Goal: Task Accomplishment & Management: Complete application form

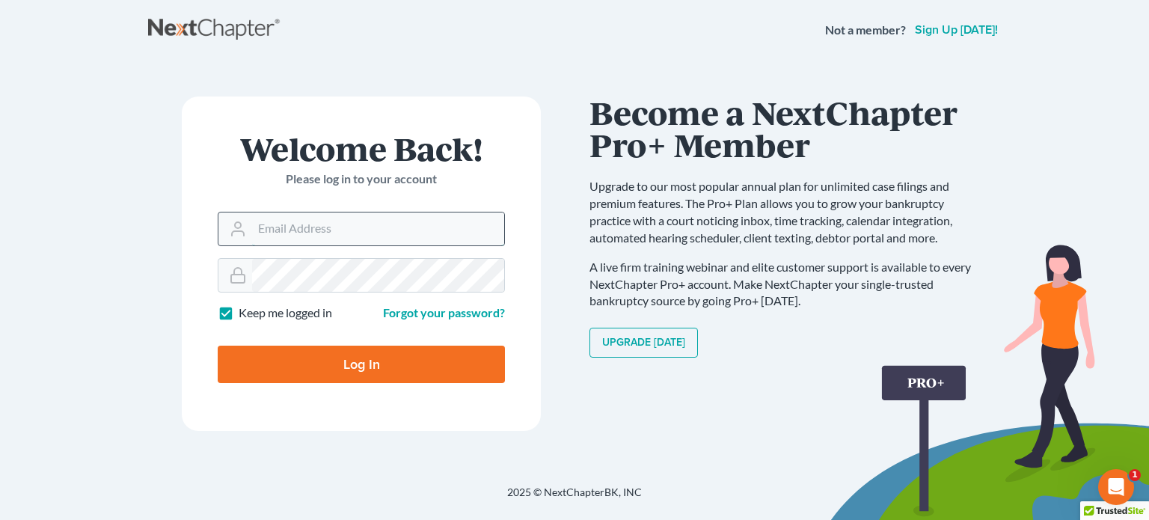
click at [252, 229] on input "Email Address" at bounding box center [378, 228] width 252 height 33
type input "[EMAIL_ADDRESS][DOMAIN_NAME]"
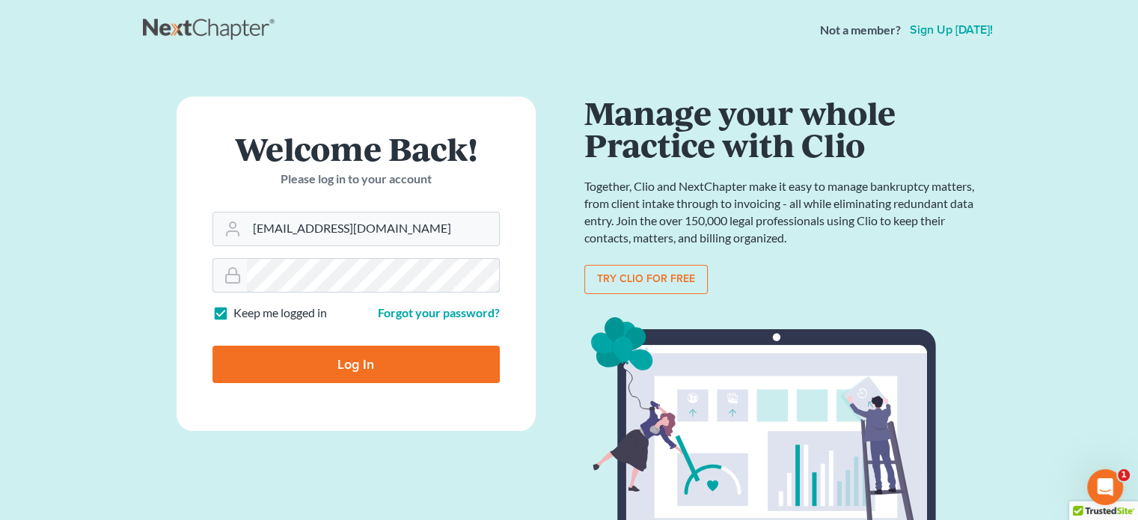
click at [212, 346] on input "Log In" at bounding box center [355, 364] width 287 height 37
type input "Thinking..."
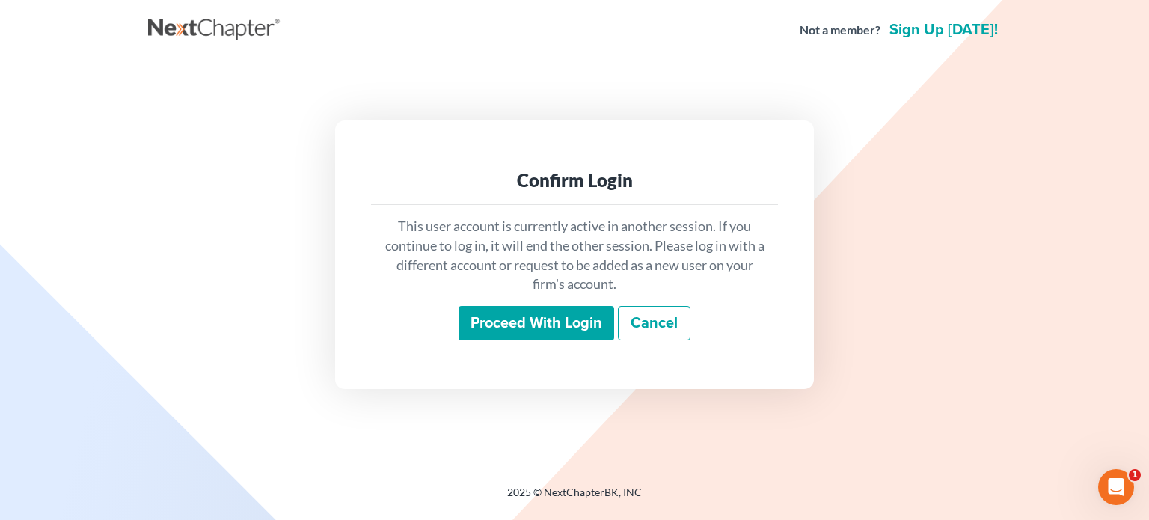
click at [527, 322] on input "Proceed with login" at bounding box center [537, 323] width 156 height 34
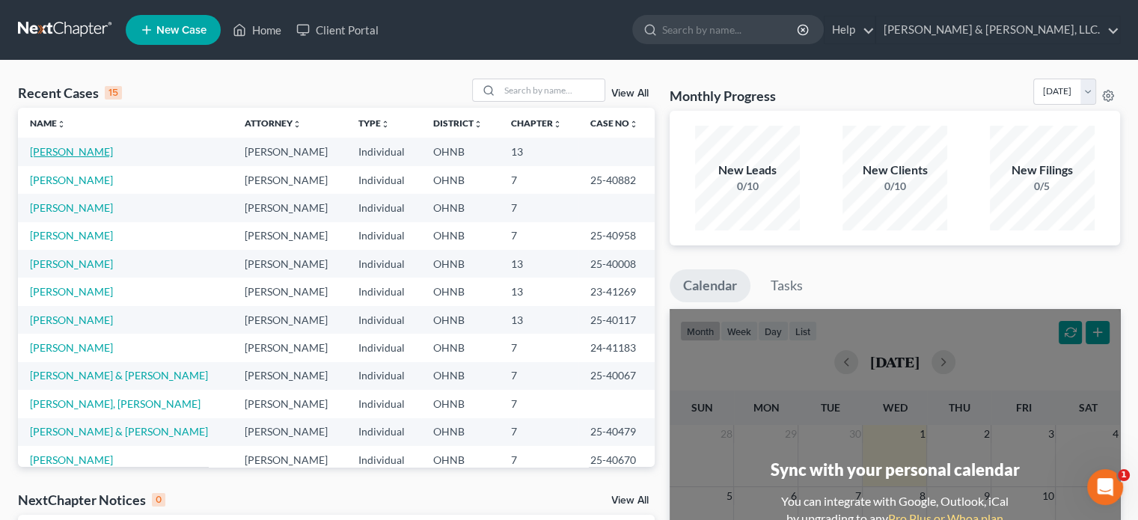
click at [54, 146] on link "Houck, Daren" at bounding box center [71, 151] width 83 height 13
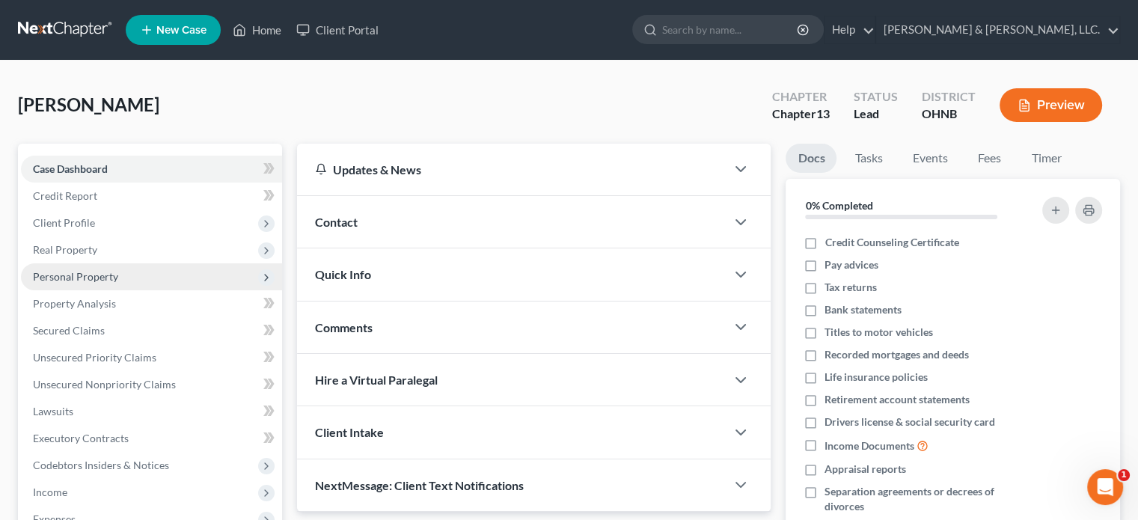
click at [74, 276] on span "Personal Property" at bounding box center [75, 276] width 85 height 13
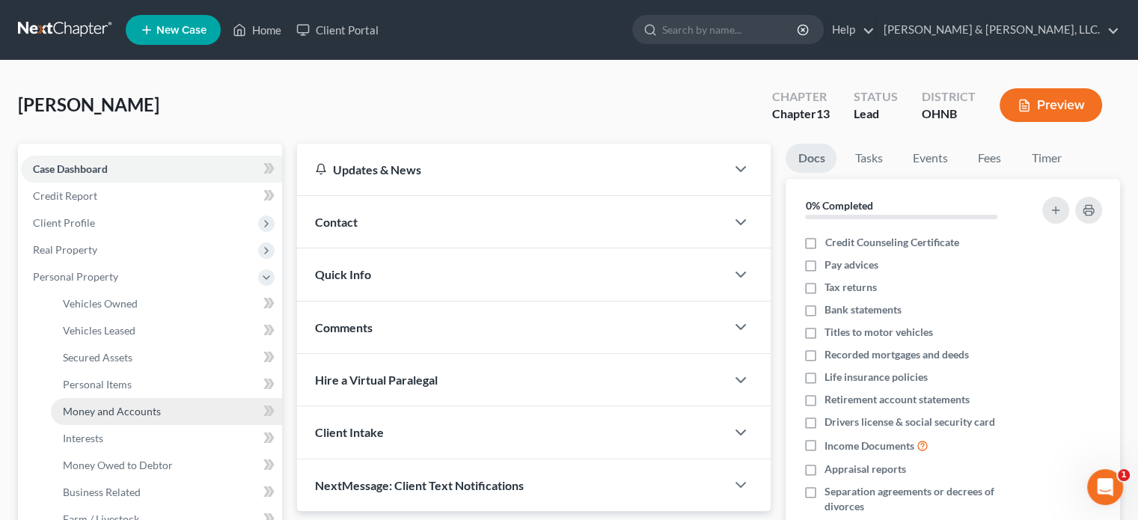
click at [104, 406] on span "Money and Accounts" at bounding box center [112, 411] width 98 height 13
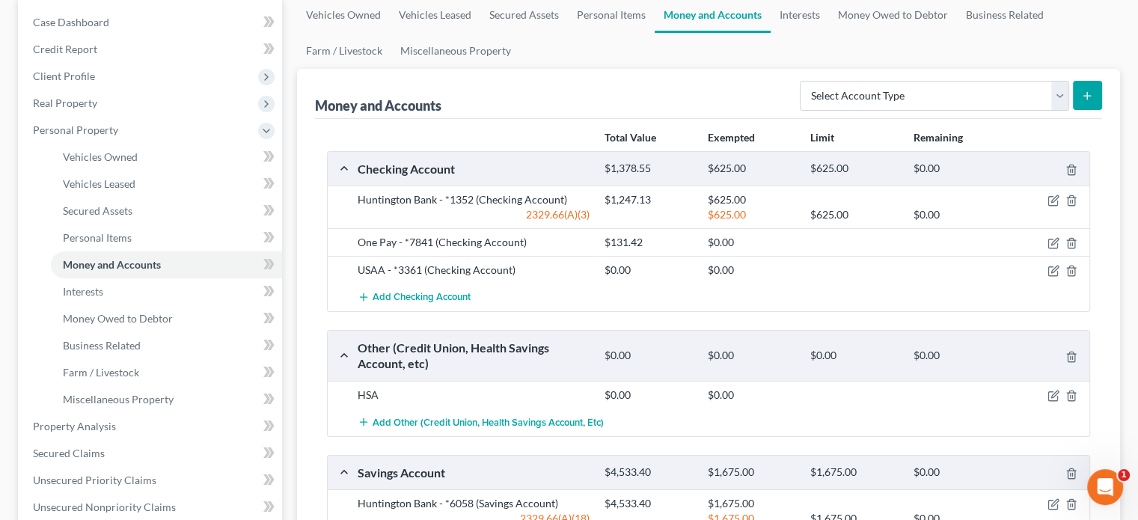
scroll to position [150, 0]
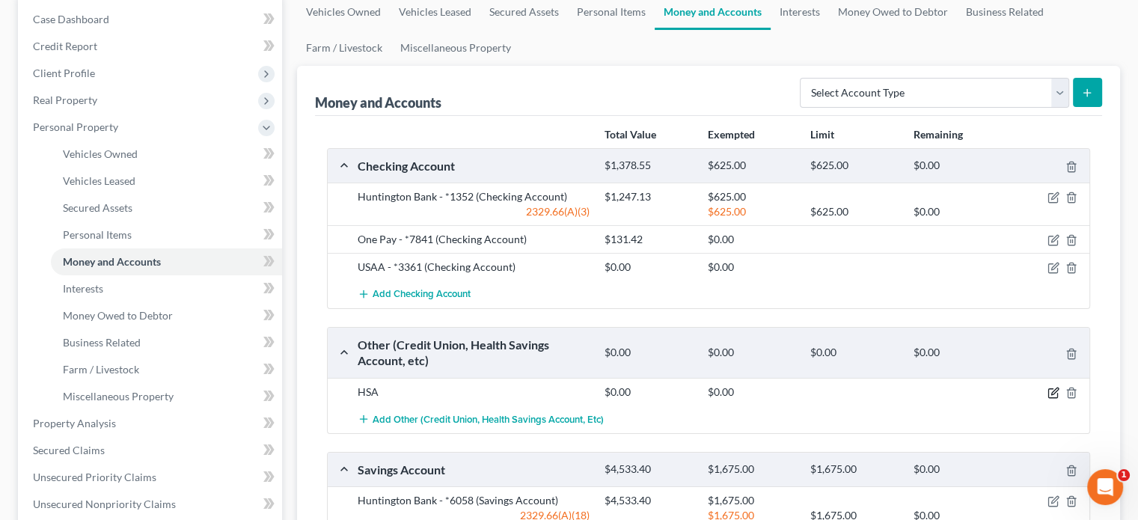
click at [1053, 389] on icon "button" at bounding box center [1053, 393] width 12 height 12
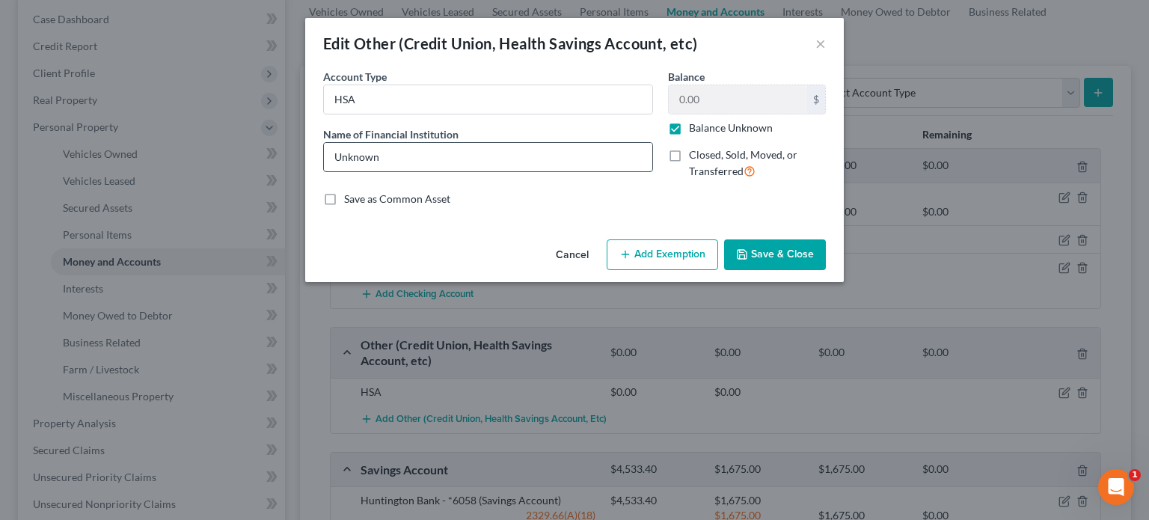
drag, startPoint x: 330, startPoint y: 156, endPoint x: 416, endPoint y: 167, distance: 86.7
click at [418, 166] on input "Unknown" at bounding box center [488, 157] width 328 height 28
type input "Medical Mutual"
click at [689, 126] on label "Balance Unknown" at bounding box center [731, 127] width 84 height 15
click at [695, 126] on input "Balance Unknown" at bounding box center [700, 125] width 10 height 10
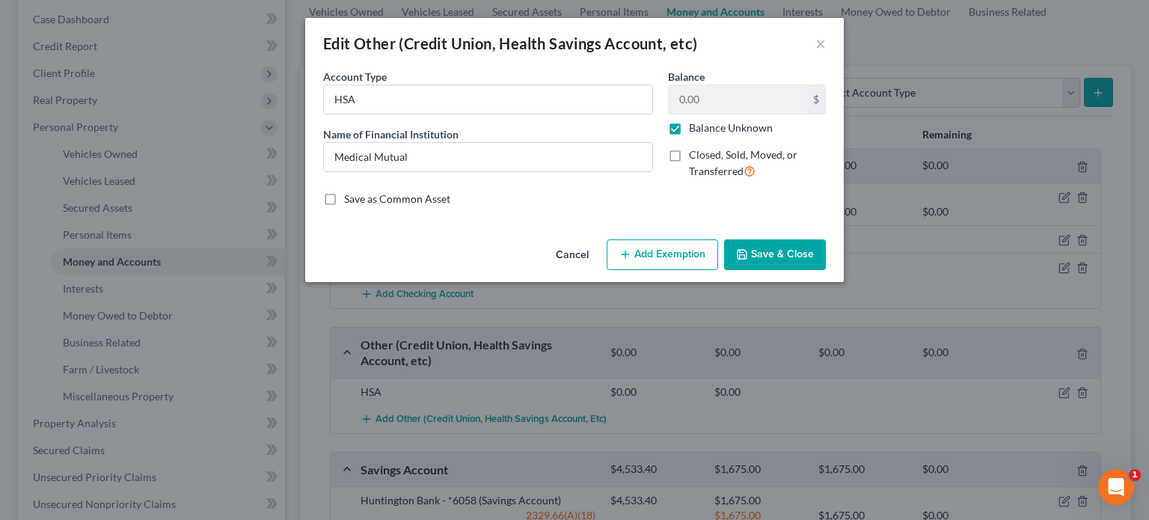
checkbox input "false"
click at [670, 94] on input "0.00" at bounding box center [738, 99] width 138 height 28
type input "3,065.16"
click at [681, 200] on div "Save as Common Asset" at bounding box center [574, 198] width 503 height 15
click at [765, 254] on button "Save & Close" at bounding box center [775, 254] width 102 height 31
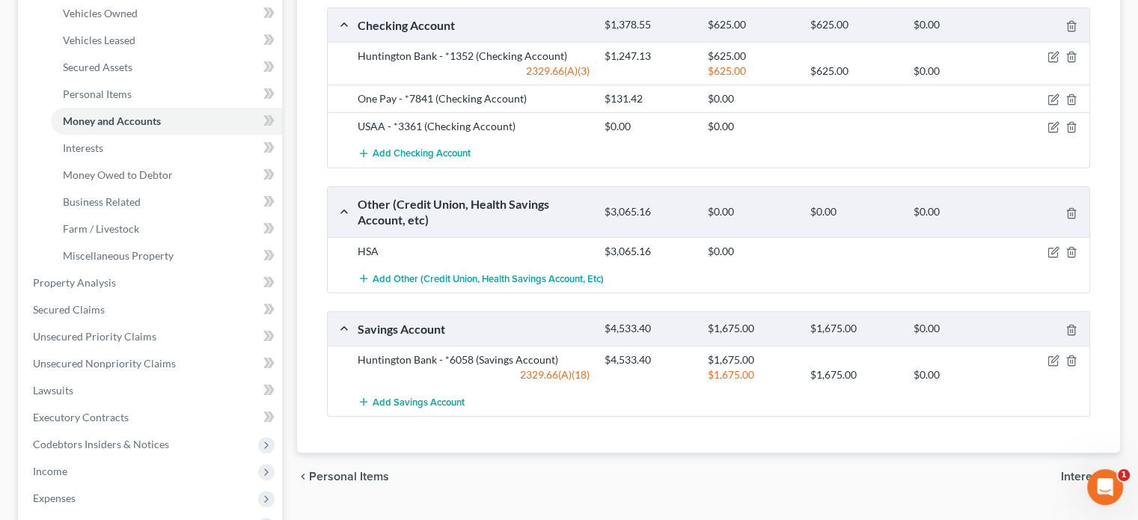
scroll to position [299, 0]
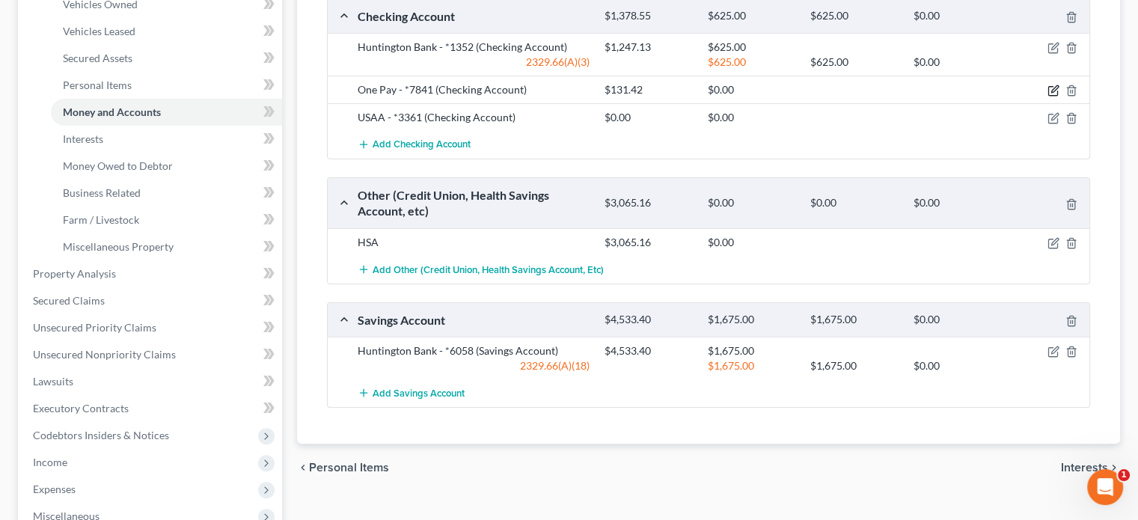
click at [1052, 88] on icon "button" at bounding box center [1053, 91] width 12 height 12
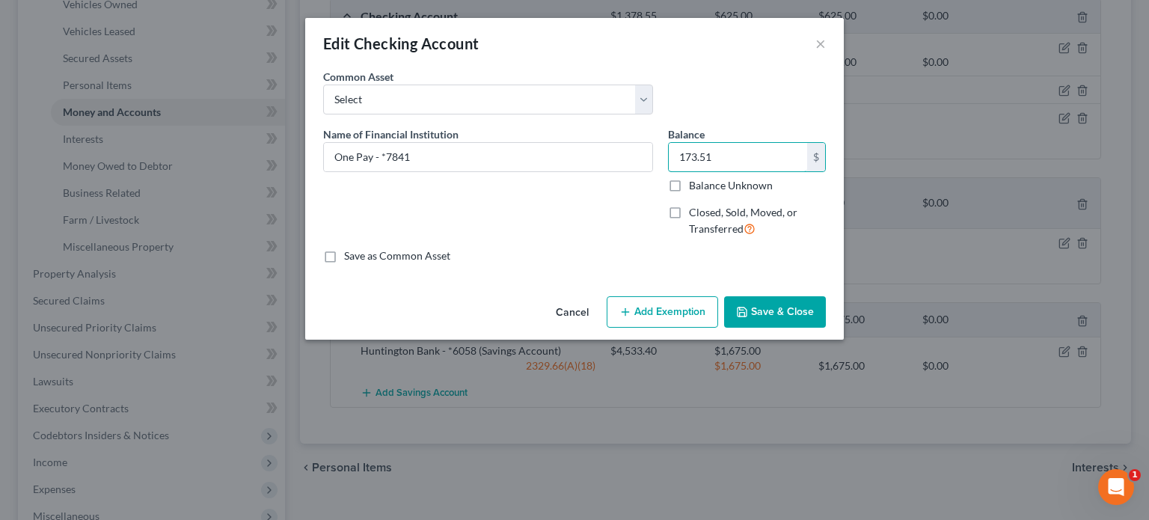
type input "173.51"
click at [738, 316] on icon "button" at bounding box center [742, 312] width 12 height 12
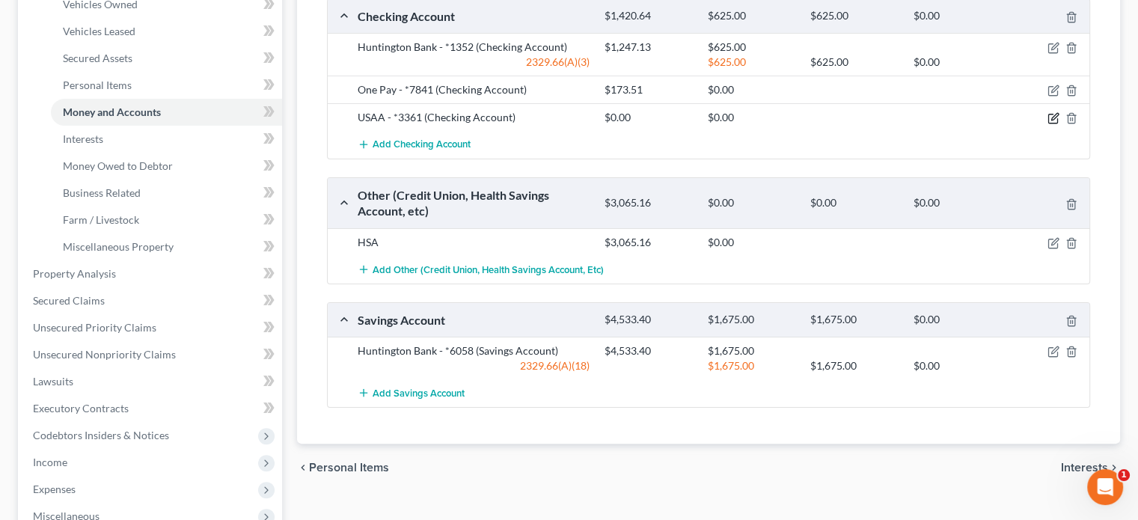
click at [1057, 117] on icon "button" at bounding box center [1052, 118] width 9 height 9
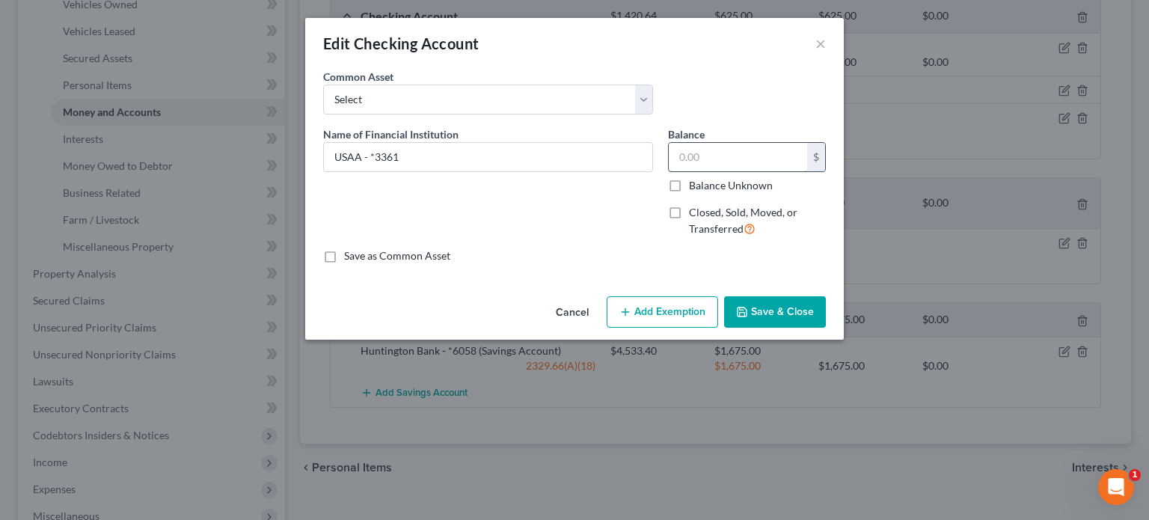
click at [676, 158] on input "text" at bounding box center [738, 157] width 138 height 28
type input "15.39"
click at [748, 307] on icon "button" at bounding box center [742, 312] width 12 height 12
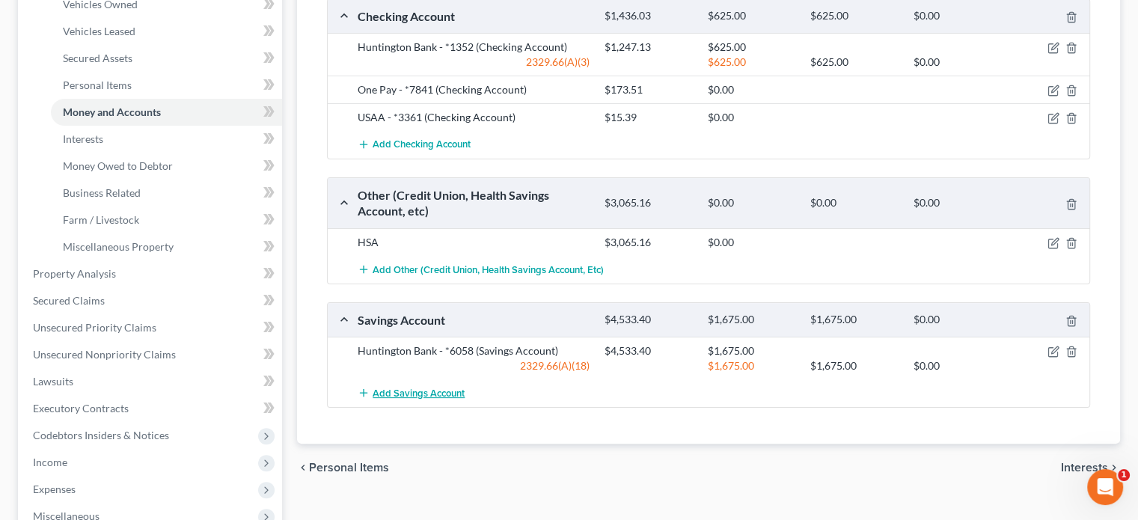
click at [426, 396] on span "Add Savings Account" at bounding box center [419, 393] width 92 height 12
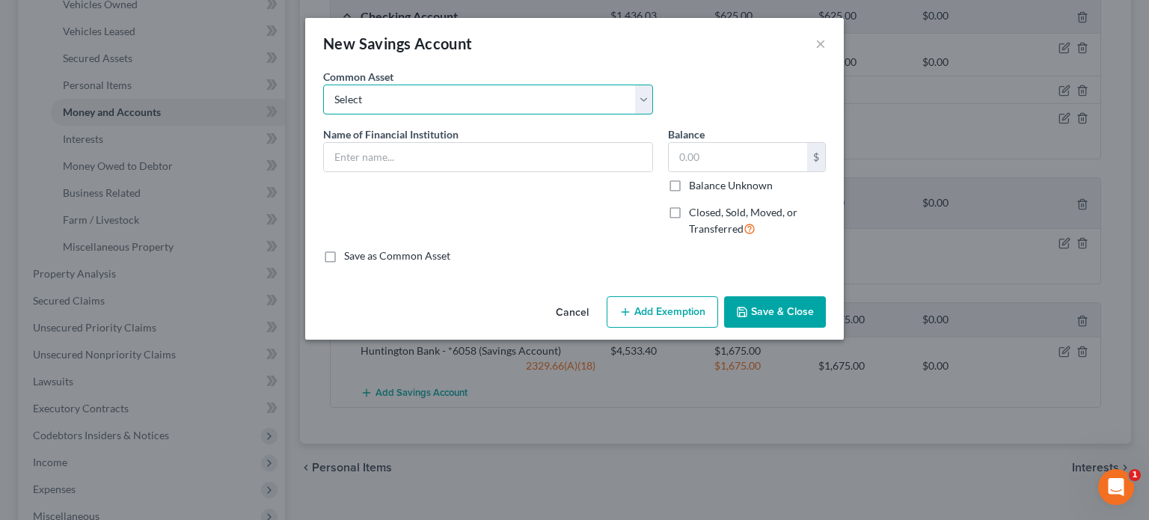
click at [356, 102] on select "Select Seven Seventeen Credit Union Cortland Bank First National Bank Associate…" at bounding box center [488, 100] width 330 height 30
click at [491, 241] on div "Name of Financial Institution *" at bounding box center [488, 187] width 345 height 123
click at [355, 159] on input "text" at bounding box center [488, 157] width 328 height 28
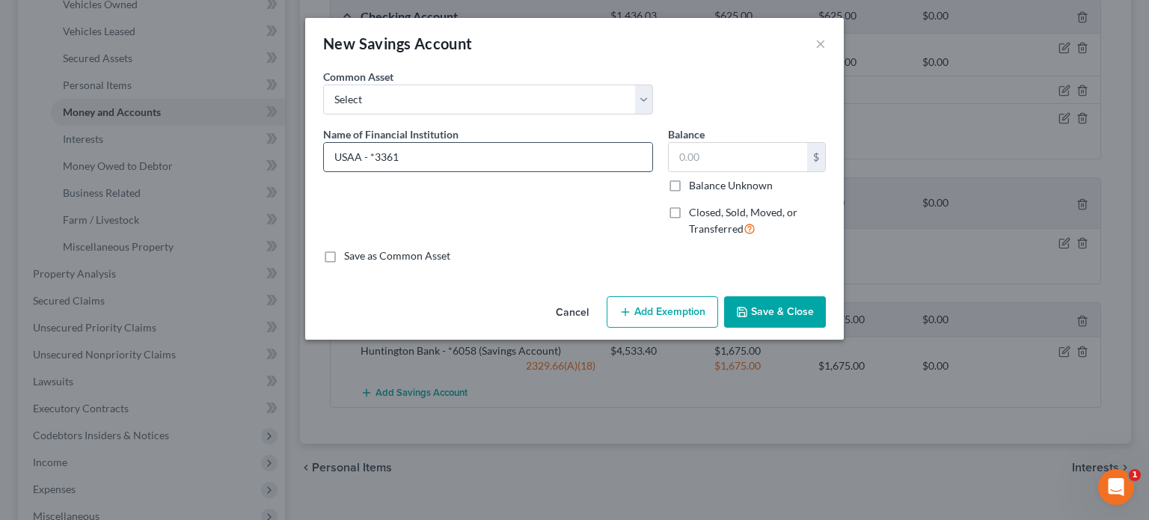
drag, startPoint x: 397, startPoint y: 155, endPoint x: 386, endPoint y: 151, distance: 11.8
click at [378, 154] on input "USAA - *3361" at bounding box center [488, 157] width 328 height 28
type input "USAA - *38254"
click at [491, 212] on div "Name of Financial Institution * USAA - *38254" at bounding box center [488, 187] width 345 height 123
click at [643, 99] on select "Select Seven Seventeen Credit Union Cortland Bank First National Bank Associate…" at bounding box center [488, 100] width 330 height 30
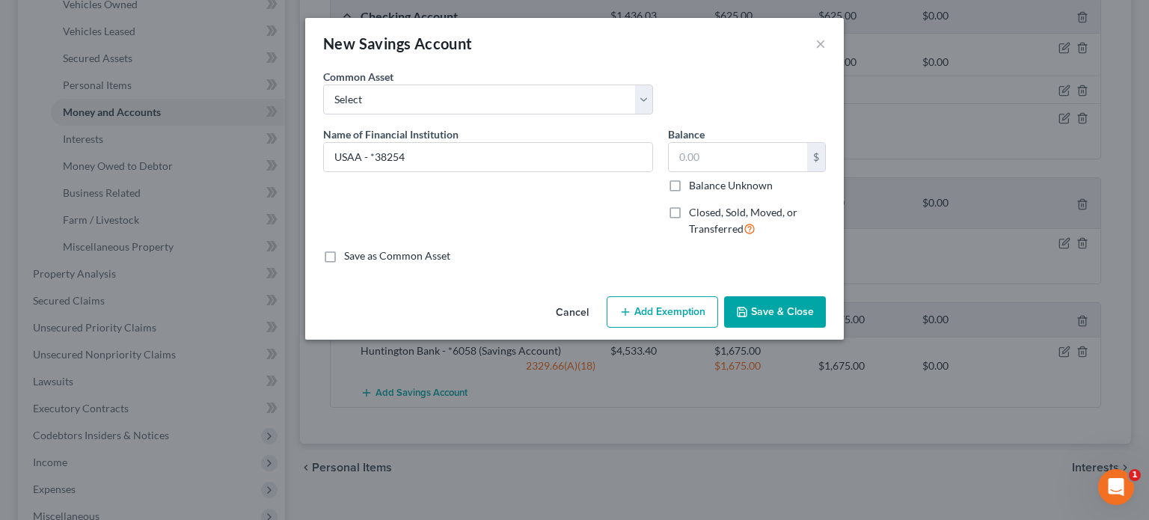
click at [727, 68] on div "New Savings Account ×" at bounding box center [574, 43] width 539 height 51
click at [762, 305] on button "Save & Close" at bounding box center [775, 311] width 102 height 31
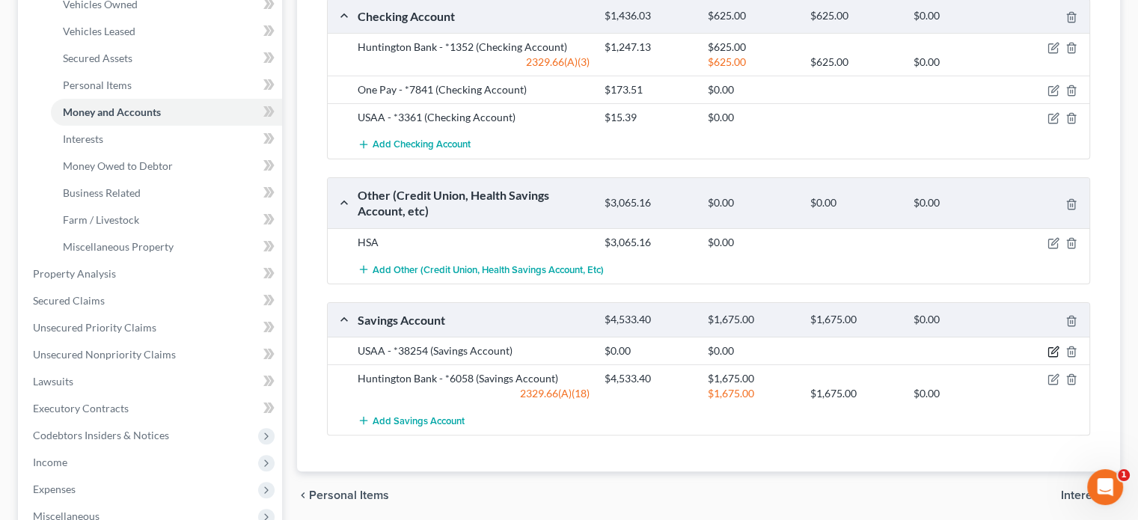
click at [1052, 346] on icon "button" at bounding box center [1053, 352] width 12 height 12
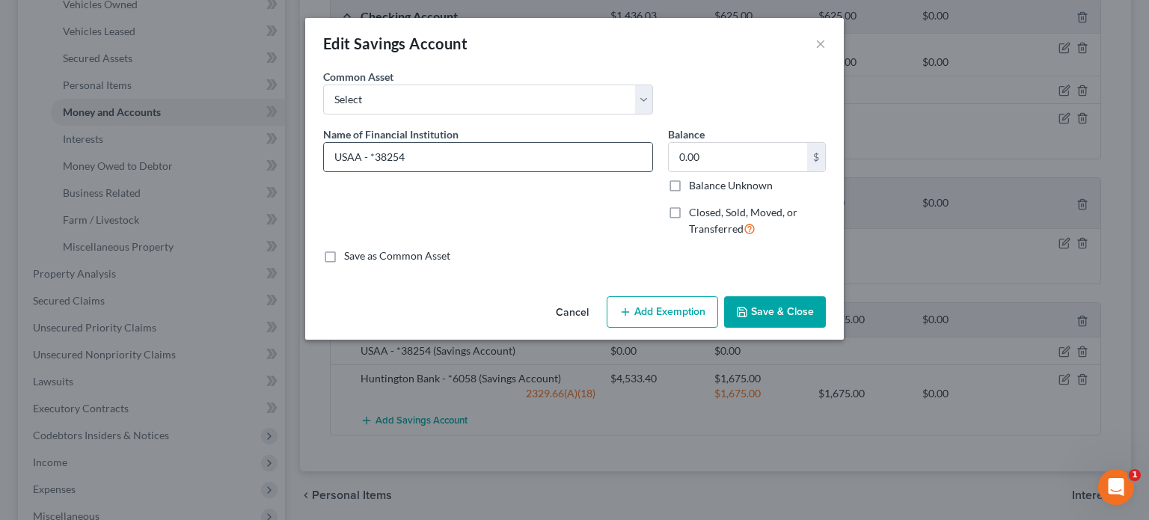
click at [404, 155] on input "USAA - *38254" at bounding box center [488, 157] width 328 height 28
type input "USAA - *3388"
click at [772, 307] on button "Save & Close" at bounding box center [775, 311] width 102 height 31
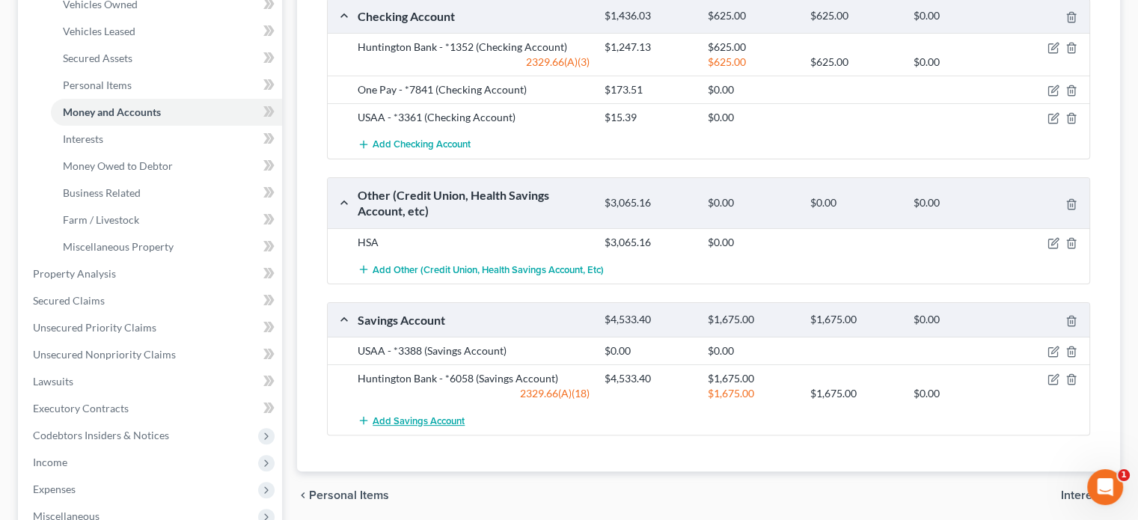
click at [395, 418] on span "Add Savings Account" at bounding box center [419, 421] width 92 height 12
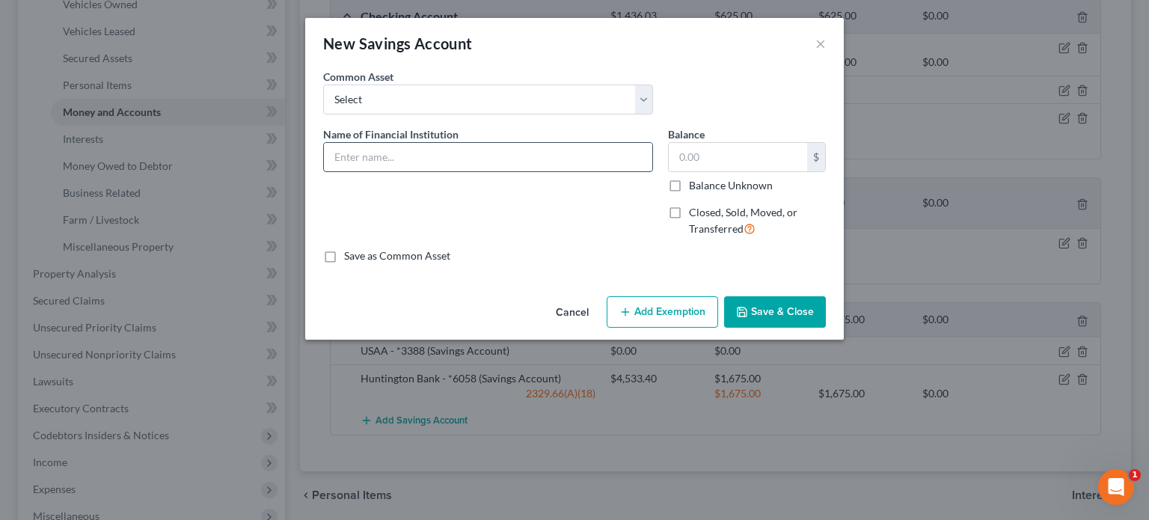
click at [346, 153] on input "text" at bounding box center [488, 157] width 328 height 28
click at [378, 104] on select "Select Seven Seventeen Credit Union Cortland Bank First National Bank Associate…" at bounding box center [488, 100] width 330 height 30
click at [698, 66] on div "New Savings Account ×" at bounding box center [574, 43] width 539 height 51
click at [335, 160] on input "text" at bounding box center [488, 157] width 328 height 28
type input "USAA - *3361"
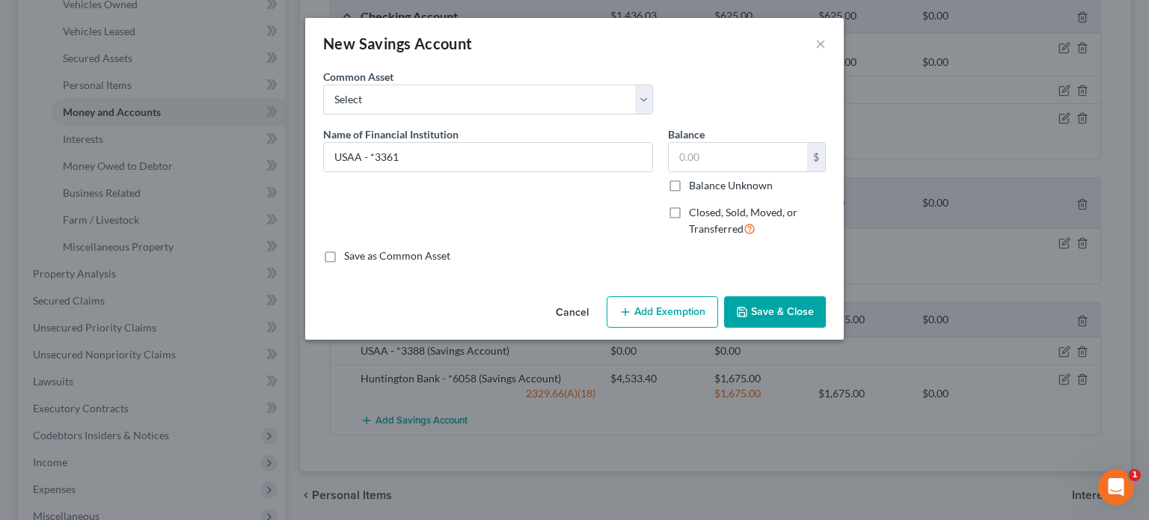
drag, startPoint x: 744, startPoint y: 304, endPoint x: 690, endPoint y: 300, distance: 54.0
click at [739, 303] on button "Save & Close" at bounding box center [775, 311] width 102 height 31
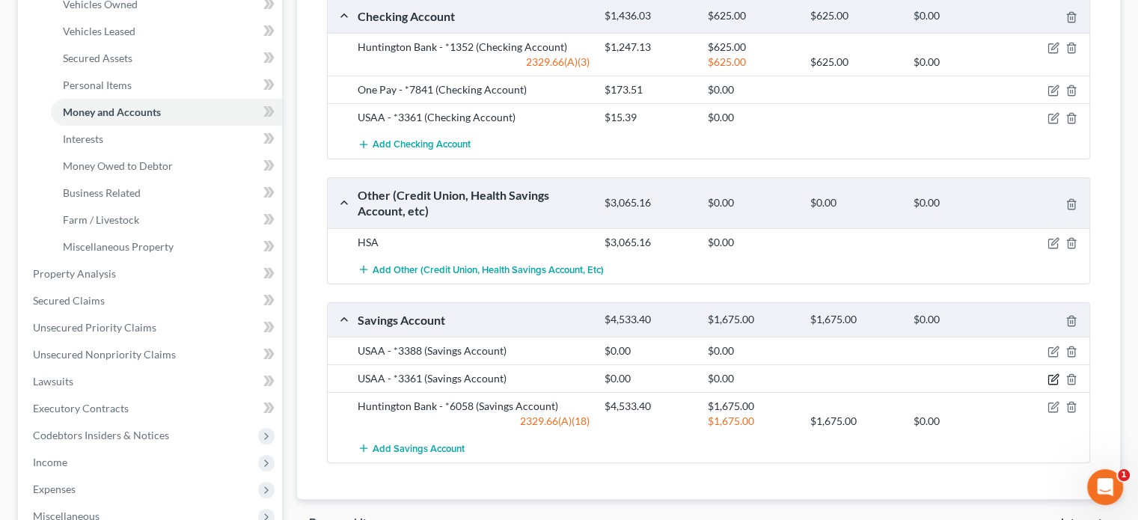
drag, startPoint x: 1049, startPoint y: 376, endPoint x: 1002, endPoint y: 386, distance: 47.4
click at [1046, 376] on div at bounding box center [1049, 378] width 82 height 15
click at [1053, 373] on icon "button" at bounding box center [1053, 379] width 12 height 12
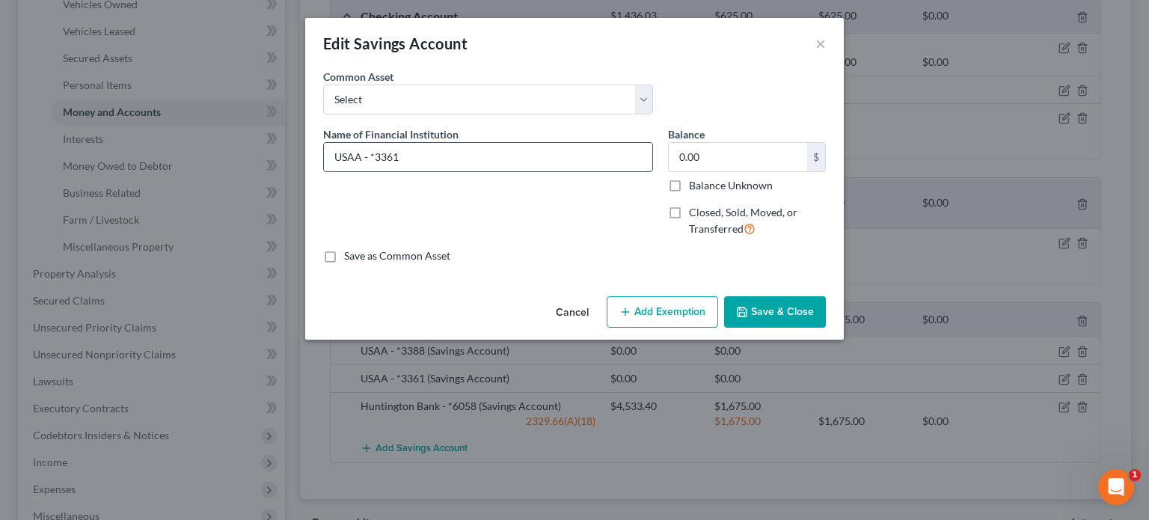
click at [398, 155] on input "USAA - *3361" at bounding box center [488, 157] width 328 height 28
type input "USAA - *8254"
click at [757, 304] on button "Save & Close" at bounding box center [775, 311] width 102 height 31
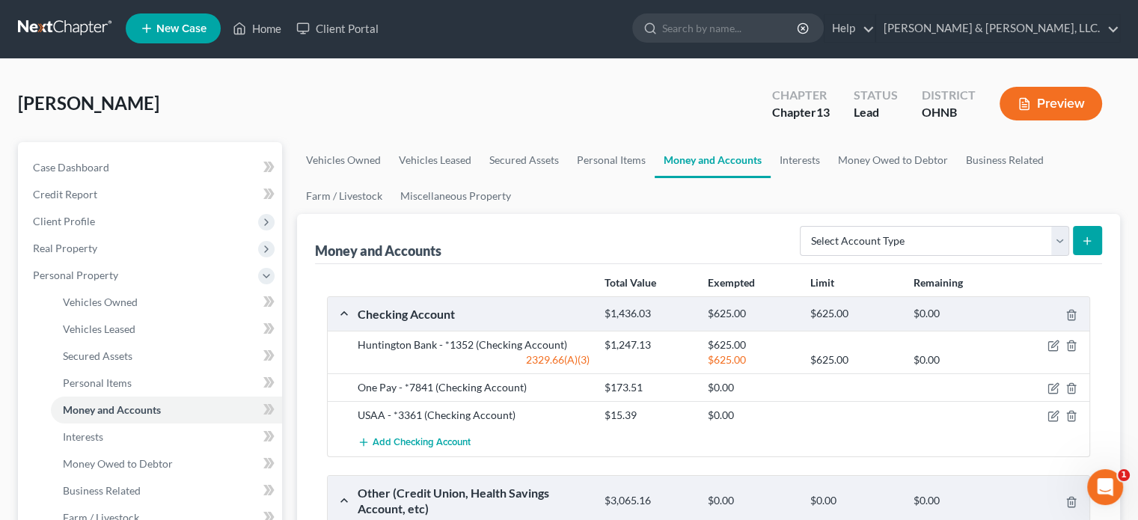
scroll to position [0, 0]
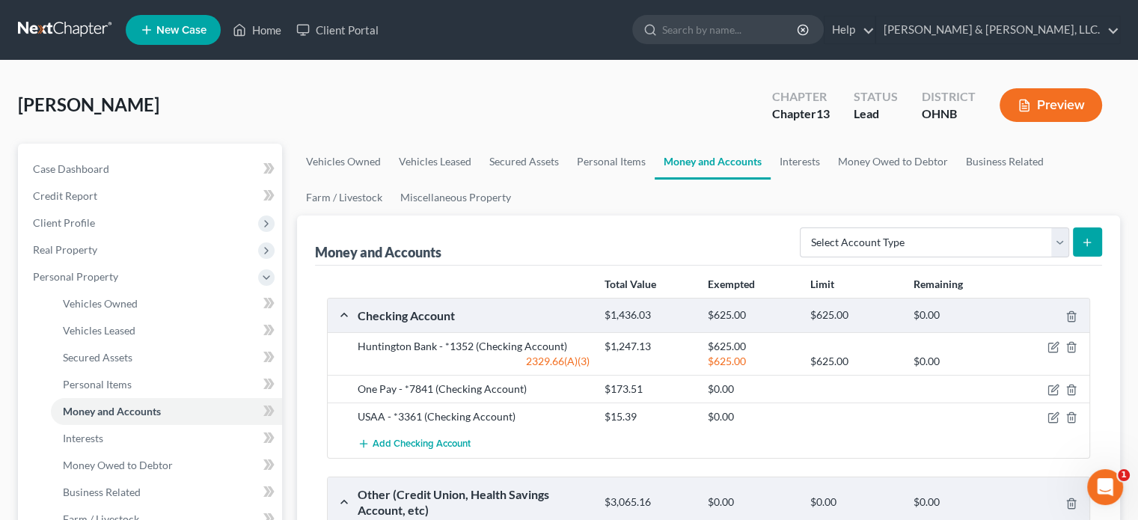
click at [528, 244] on div "Money and Accounts Select Account Type Brokerage Cash on Hand Certificates of D…" at bounding box center [708, 240] width 787 height 50
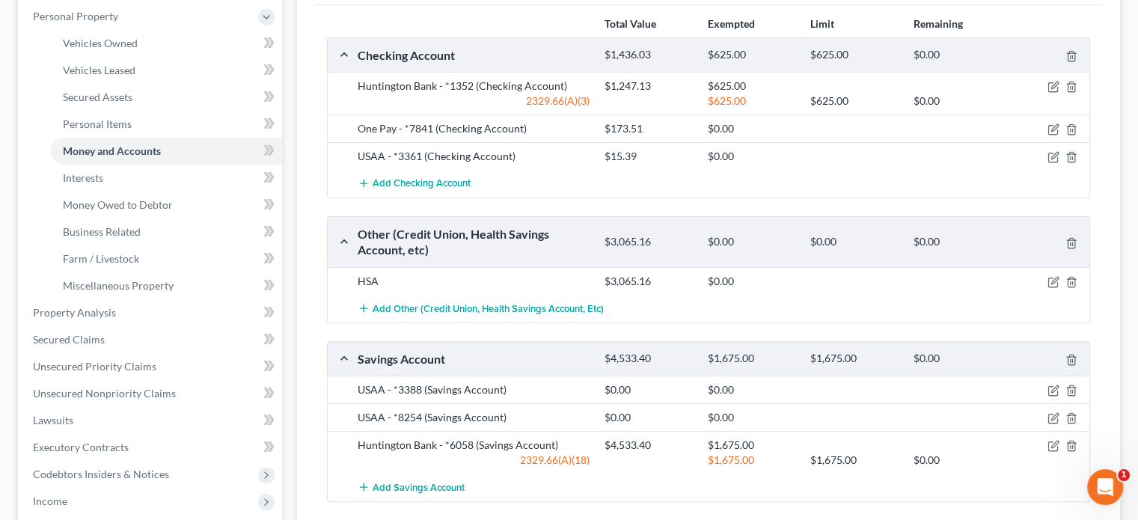
scroll to position [224, 0]
